Goal: Find specific page/section: Find specific page/section

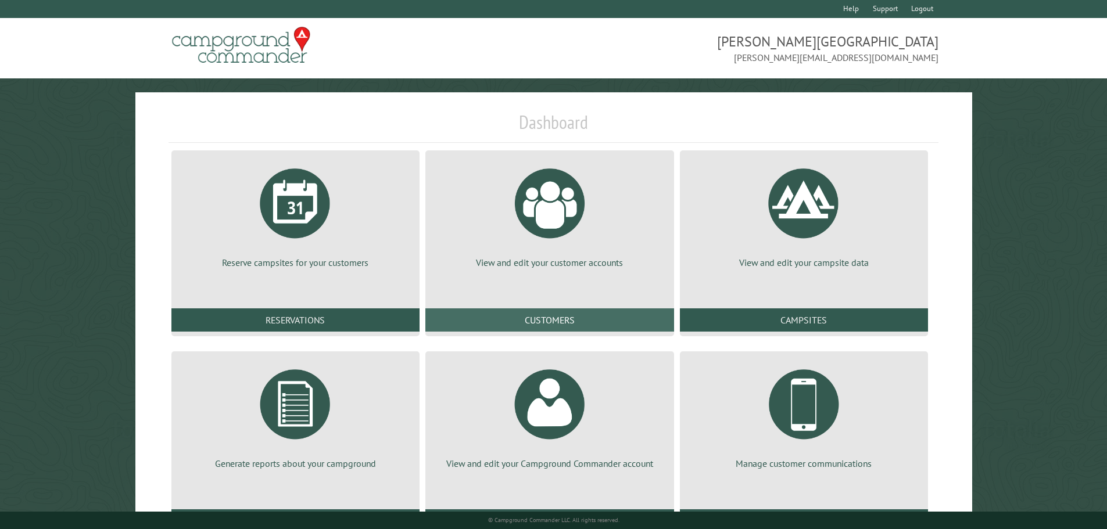
click at [626, 311] on link "Customers" at bounding box center [549, 319] width 248 height 23
click at [570, 317] on link "Customers" at bounding box center [549, 319] width 248 height 23
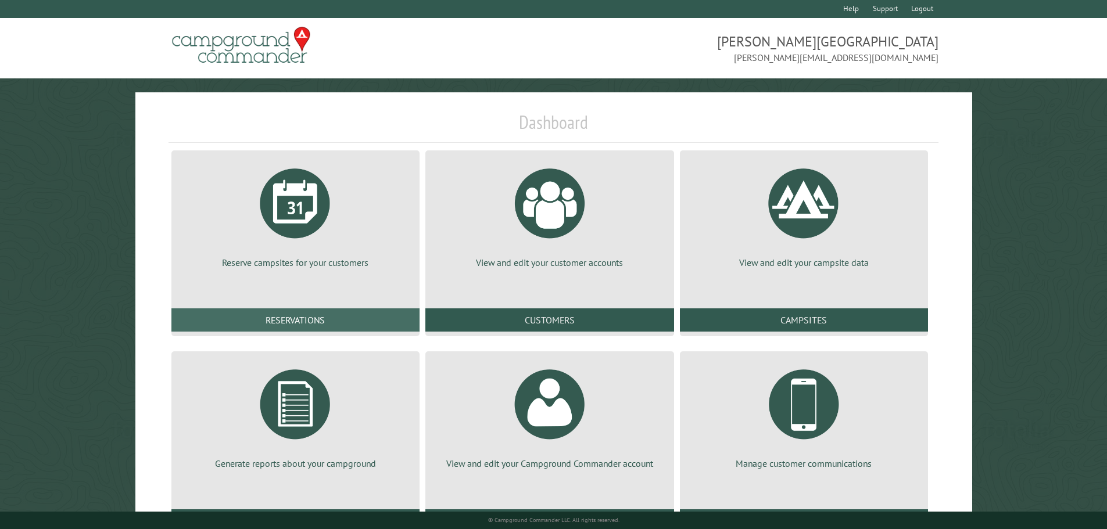
click at [349, 318] on link "Reservations" at bounding box center [295, 319] width 248 height 23
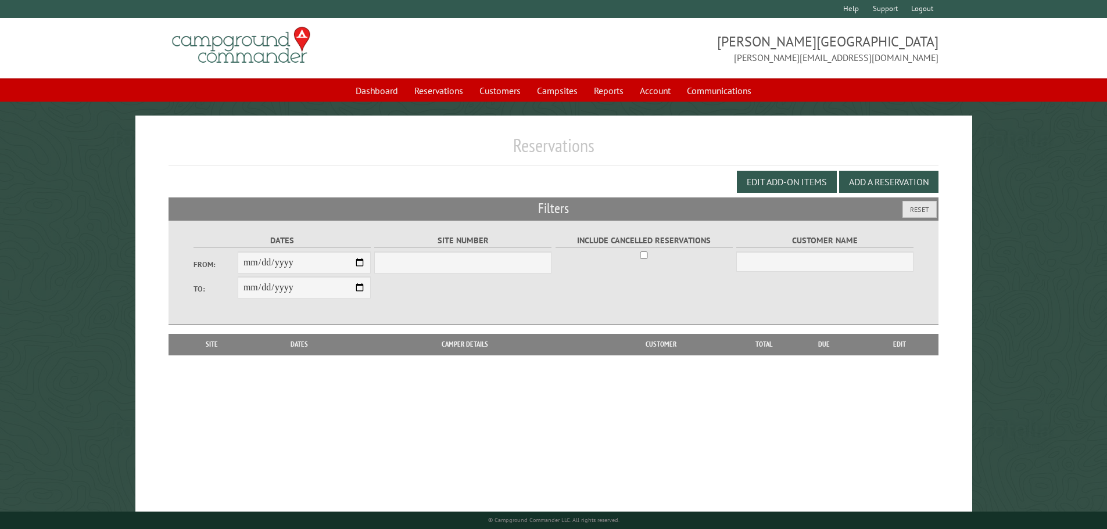
select select "***"
click at [380, 94] on link "Dashboard" at bounding box center [377, 91] width 56 height 22
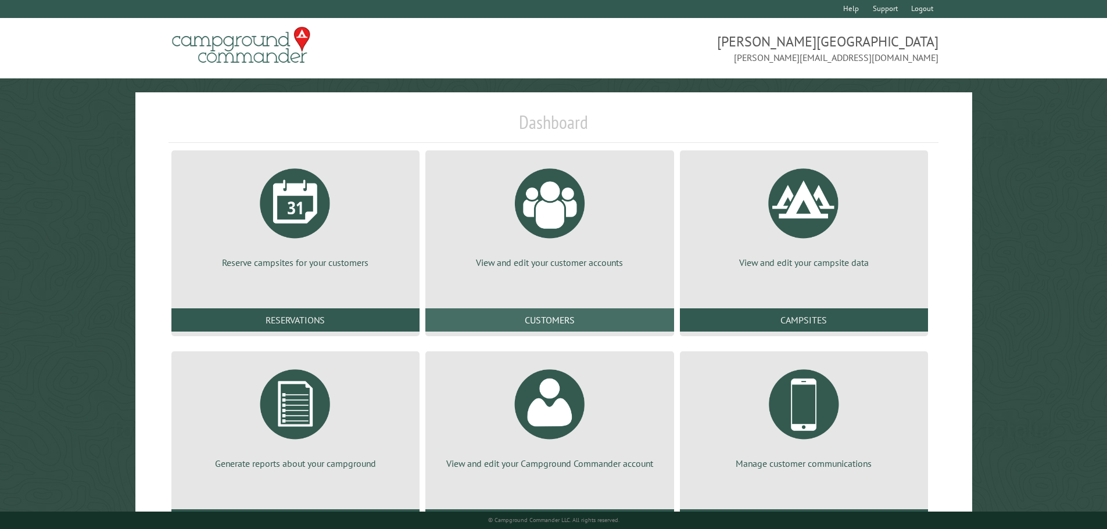
click at [599, 318] on link "Customers" at bounding box center [549, 319] width 248 height 23
click at [568, 207] on div at bounding box center [549, 203] width 87 height 87
